Goal: Check status: Check status

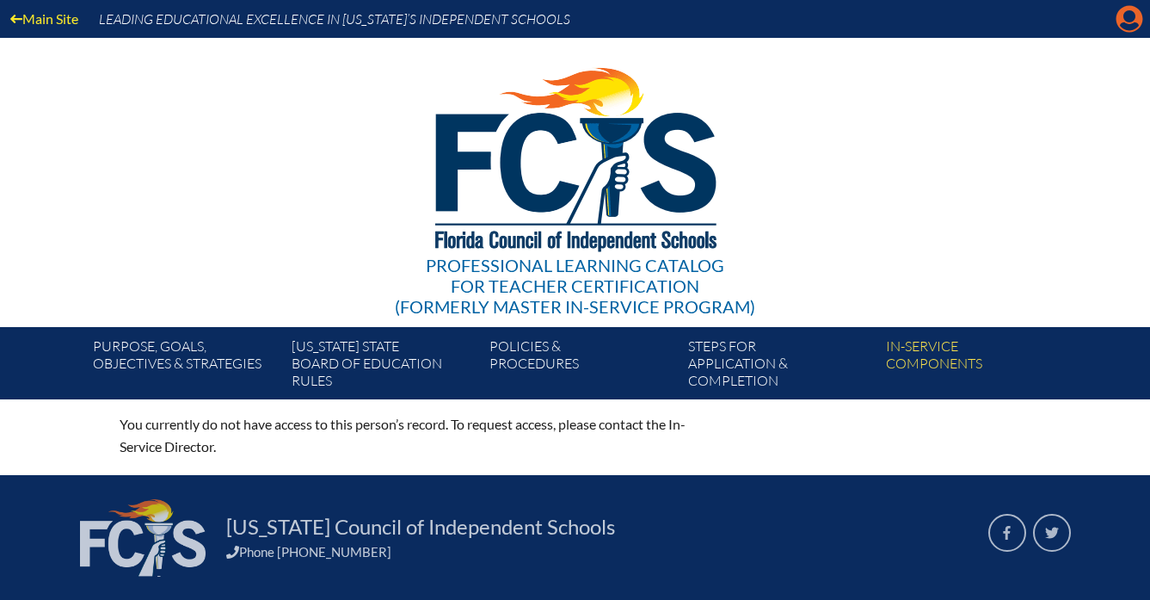
click at [1128, 16] on icon "Manage account" at bounding box center [1130, 19] width 28 height 28
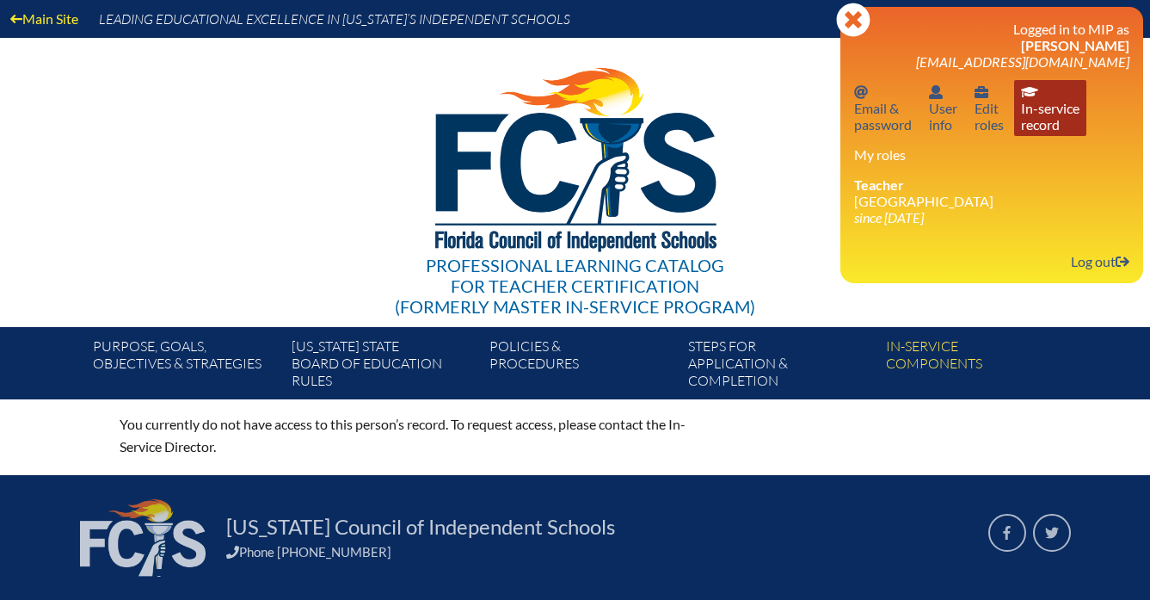
click at [1049, 114] on link "In-service record In-service record" at bounding box center [1050, 108] width 72 height 56
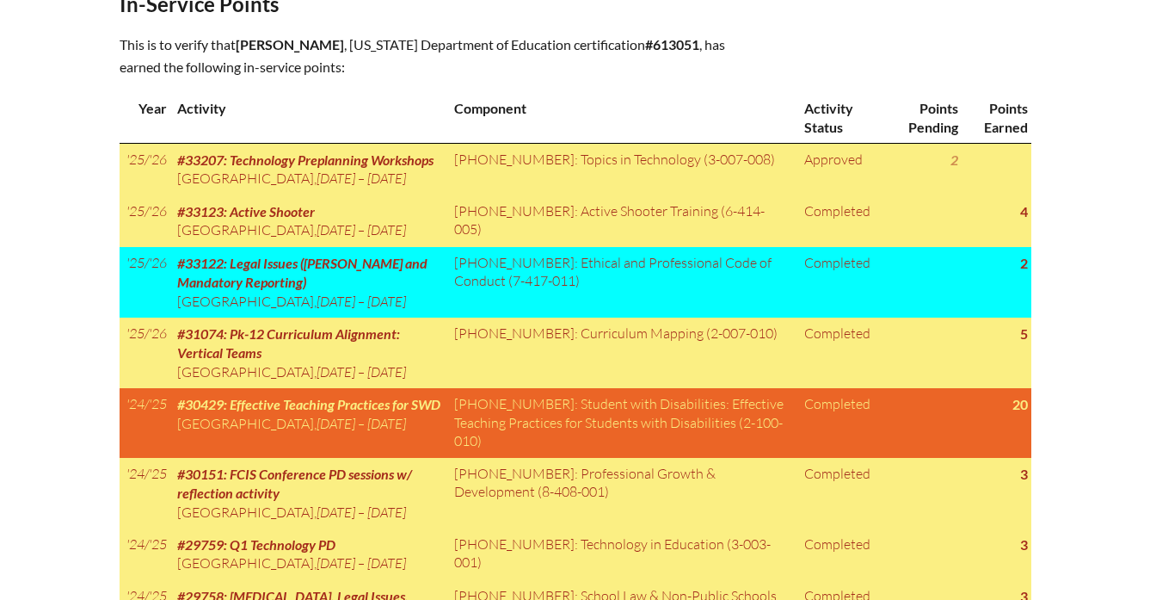
scroll to position [888, 0]
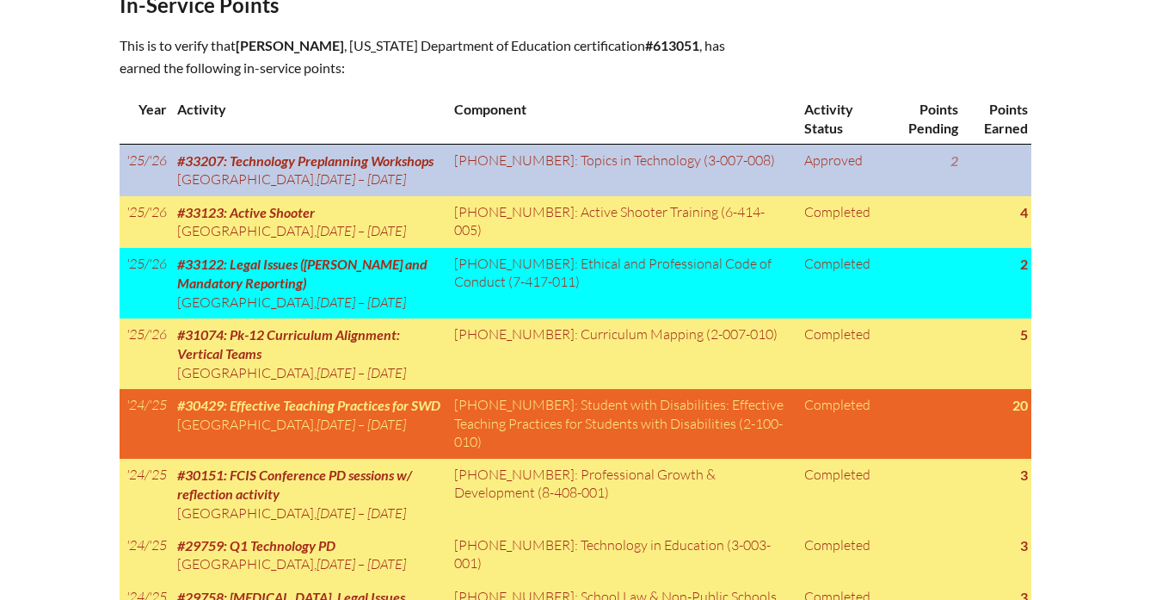
click at [287, 155] on span "#33207: Technology Preplanning Workshops" at bounding box center [305, 160] width 256 height 16
click at [287, 154] on span "#33207: Technology Preplanning Workshops" at bounding box center [305, 160] width 256 height 16
click at [818, 153] on td "Approved" at bounding box center [841, 170] width 89 height 52
